Goal: Book appointment/travel/reservation

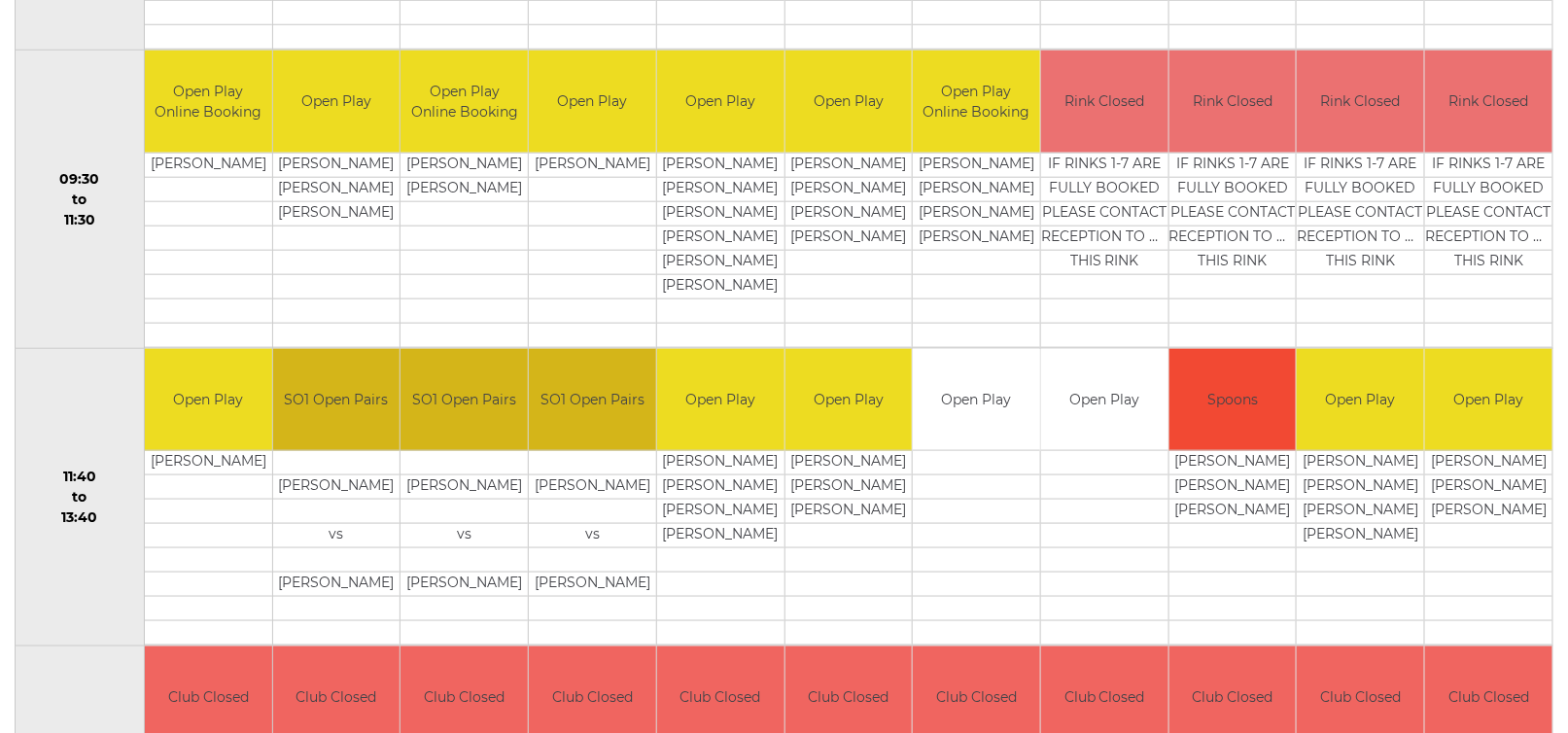
scroll to position [696, 0]
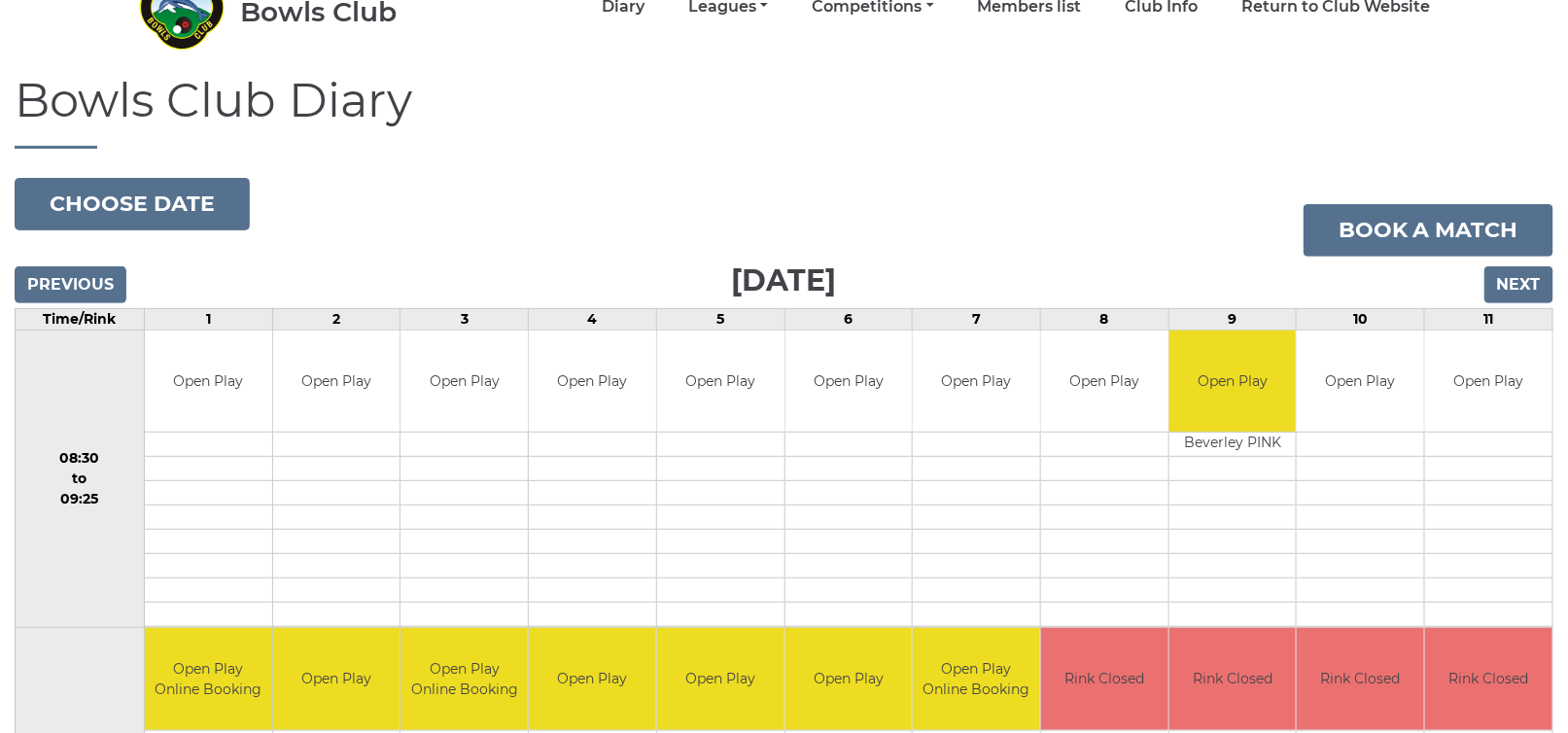
scroll to position [115, 0]
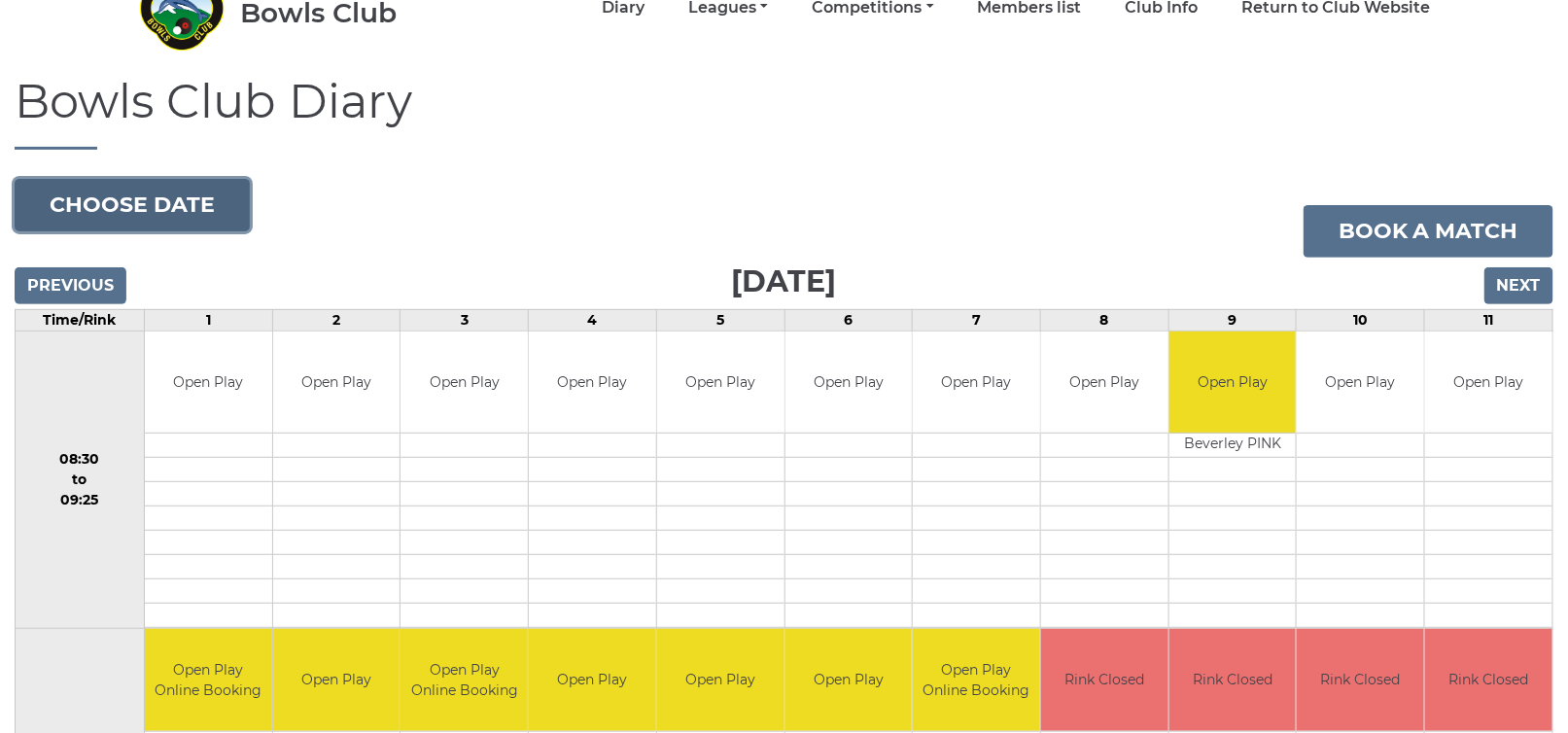
click at [175, 201] on button "Choose date" at bounding box center [132, 204] width 236 height 52
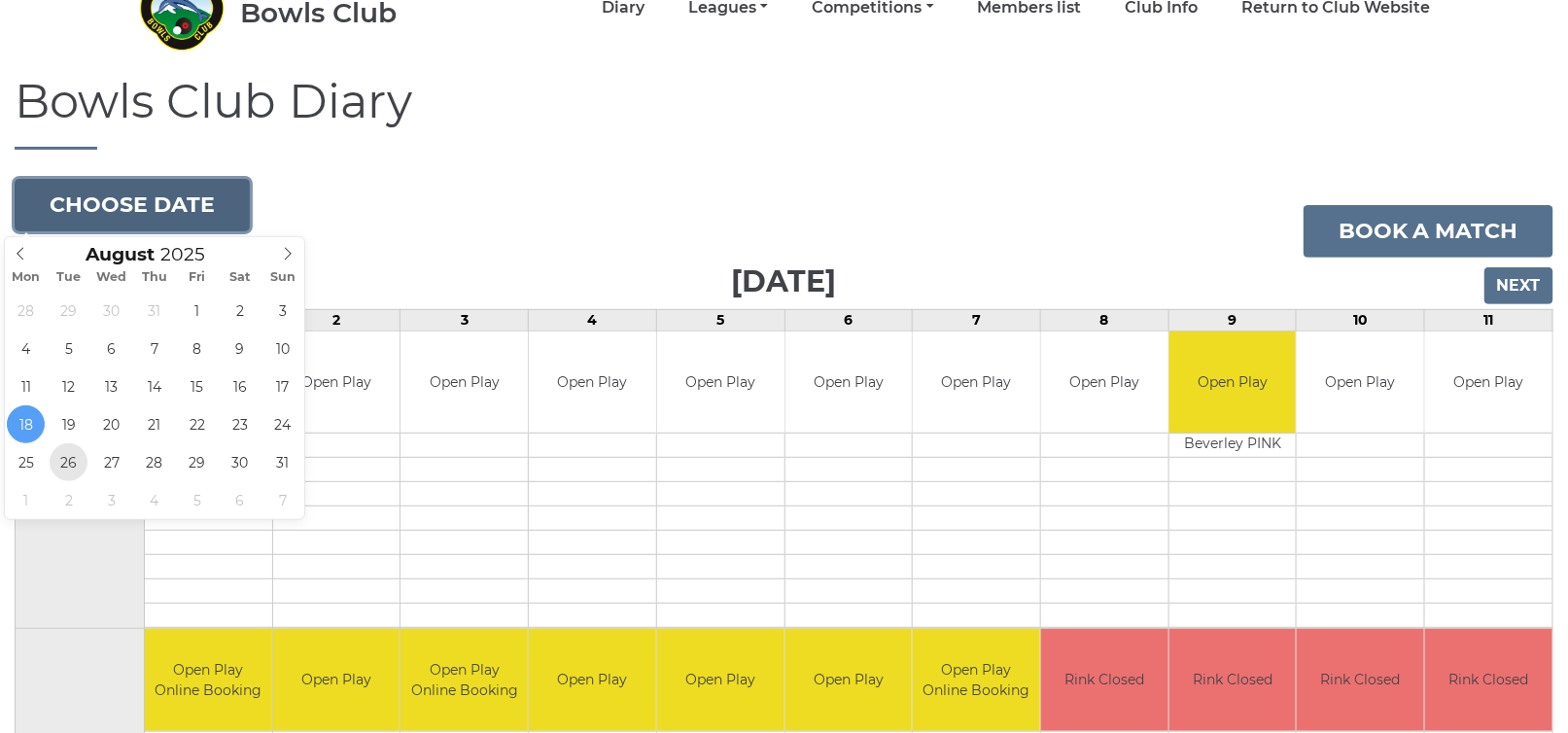
type input "[DATE]"
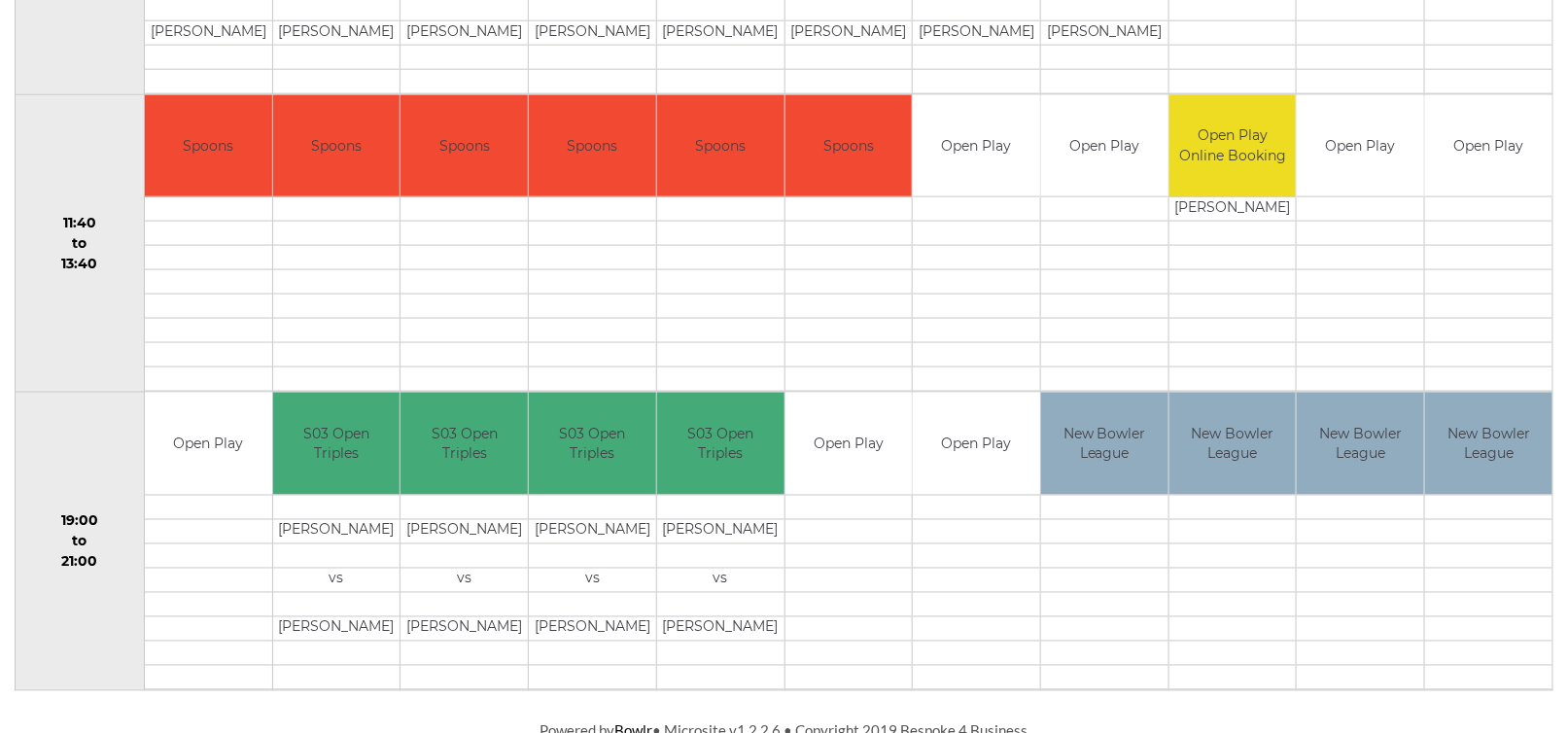
scroll to position [955, 0]
